Goal: Information Seeking & Learning: Learn about a topic

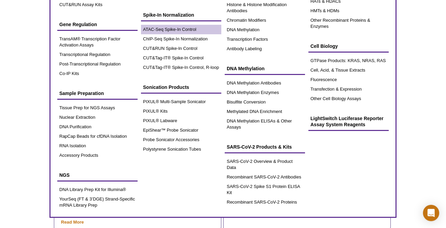
scroll to position [135, 0]
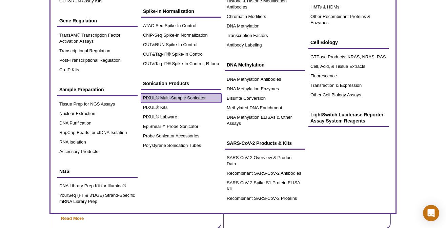
click at [177, 98] on link "PIXUL® Multi-Sample Sonicator" at bounding box center [181, 97] width 80 height 9
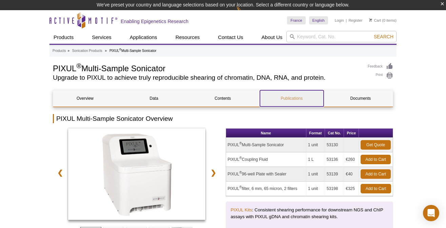
click at [284, 100] on link "Publications" at bounding box center [292, 98] width 64 height 16
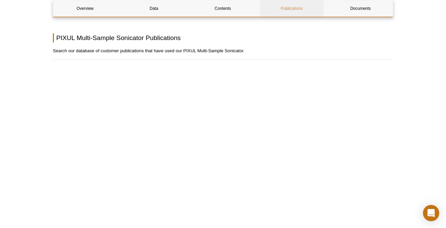
scroll to position [1433, 0]
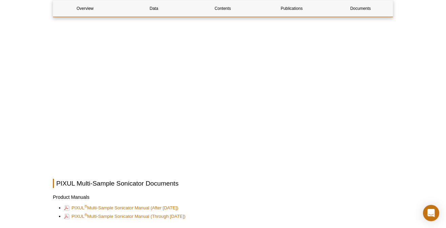
scroll to position [1506, 0]
click at [360, 10] on link "Documents" at bounding box center [361, 8] width 64 height 16
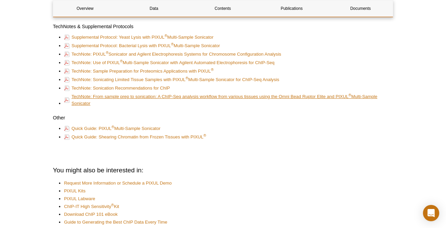
scroll to position [1826, 0]
